Goal: Task Accomplishment & Management: Use online tool/utility

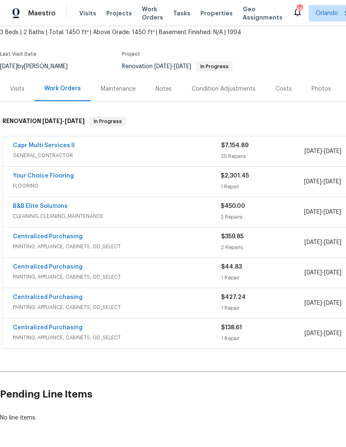
scroll to position [49, 0]
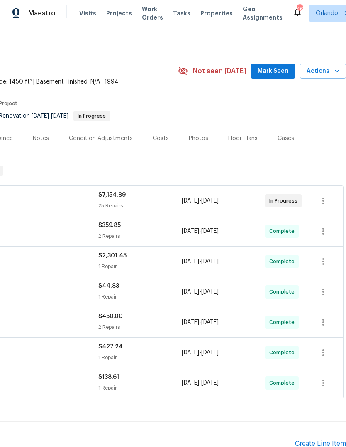
scroll to position [0, 123]
click at [333, 70] on span "Actions" at bounding box center [323, 71] width 33 height 10
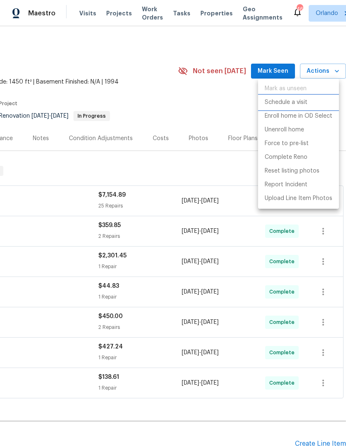
click at [311, 100] on li "Schedule a visit" at bounding box center [298, 103] width 81 height 14
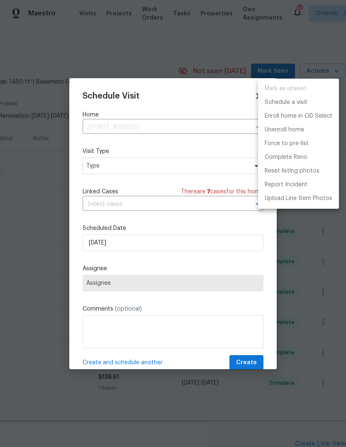
click at [187, 172] on div at bounding box center [173, 223] width 346 height 447
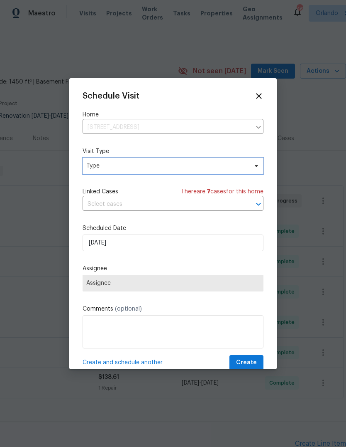
click at [263, 162] on span "Type" at bounding box center [173, 165] width 181 height 17
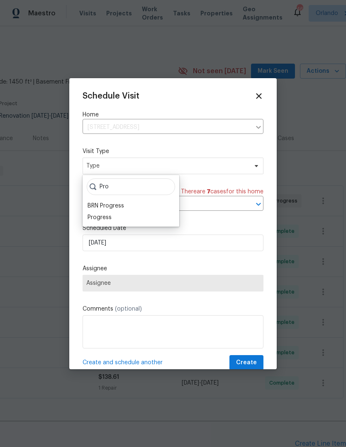
type input "Pro"
click at [91, 214] on div "Progress" at bounding box center [100, 217] width 24 height 8
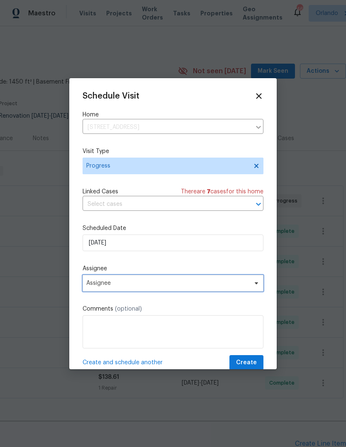
click at [91, 283] on span "Assignee" at bounding box center [167, 283] width 163 height 7
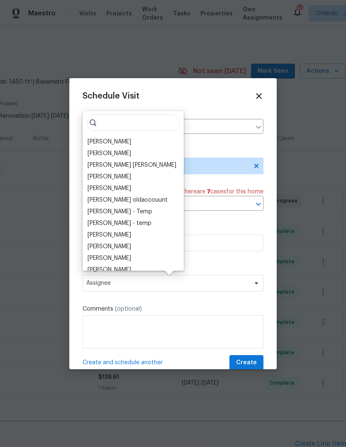
click at [88, 131] on div "[PERSON_NAME] [PERSON_NAME] [PERSON_NAME] [PERSON_NAME] [PERSON_NAME] [PERSON_N…" at bounding box center [133, 191] width 101 height 160
click at [93, 144] on div "[PERSON_NAME]" at bounding box center [110, 142] width 44 height 8
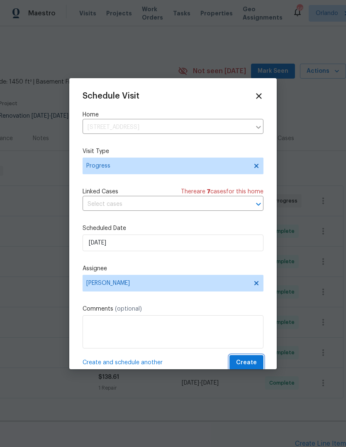
click at [252, 361] on span "Create" at bounding box center [246, 362] width 21 height 10
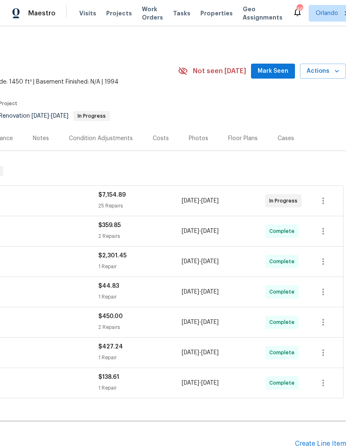
click at [330, 70] on span "Actions" at bounding box center [323, 71] width 33 height 10
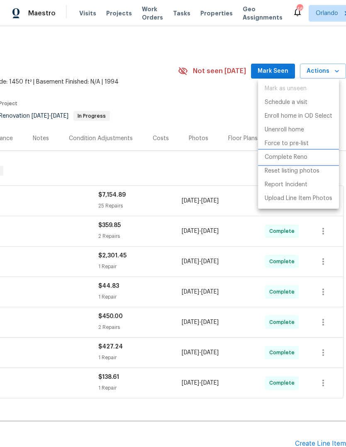
click at [307, 156] on p "Complete Reno" at bounding box center [286, 157] width 43 height 9
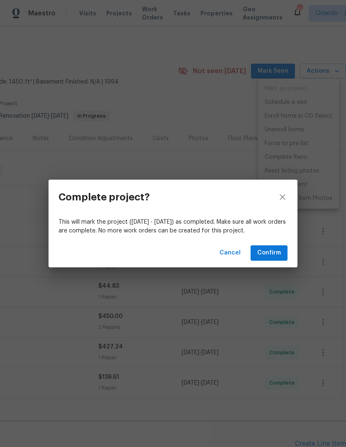
click at [271, 252] on span "Confirm" at bounding box center [270, 253] width 24 height 10
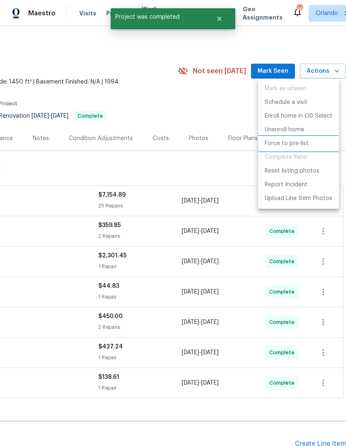
click at [305, 142] on p "Force to pre-list" at bounding box center [287, 143] width 44 height 9
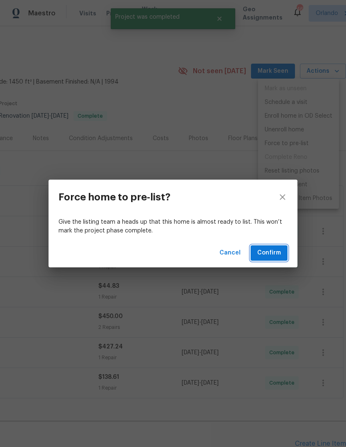
click at [276, 251] on span "Confirm" at bounding box center [270, 253] width 24 height 10
